Goal: Transaction & Acquisition: Purchase product/service

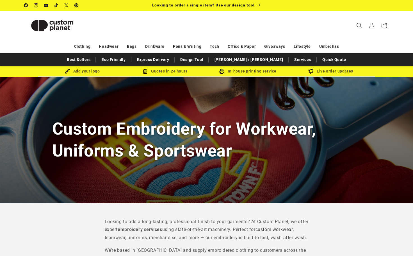
click at [359, 24] on icon "Search" at bounding box center [360, 25] width 6 height 6
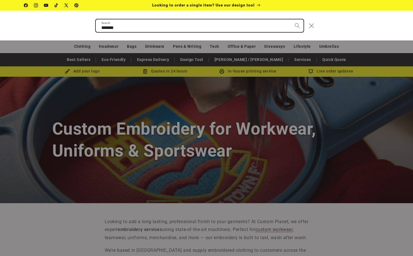
type input "******"
click at [291, 19] on button "Search" at bounding box center [297, 25] width 12 height 12
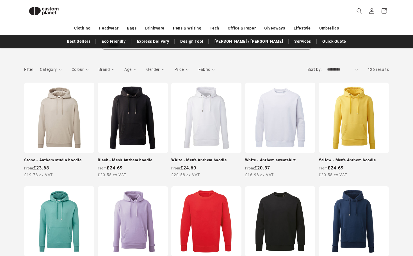
scroll to position [65, 0]
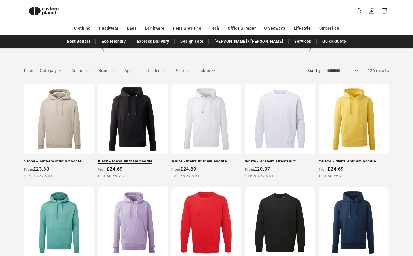
click at [142, 159] on link "Black - Men's Anthem hoodie" at bounding box center [133, 161] width 70 height 5
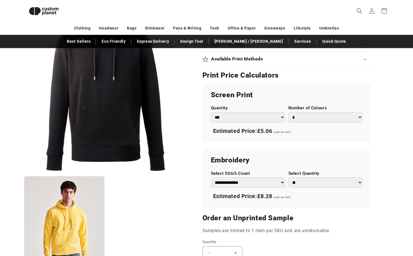
scroll to position [273, 0]
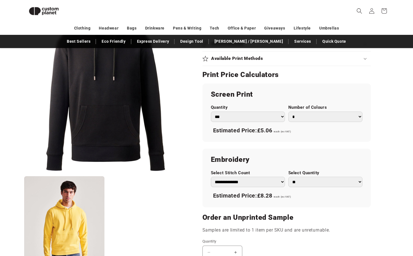
click at [311, 119] on select "* * * * * * *" at bounding box center [326, 117] width 74 height 10
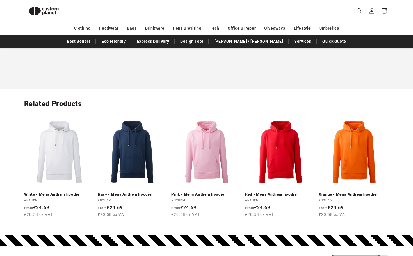
scroll to position [601, 0]
